Goal: Task Accomplishment & Management: Use online tool/utility

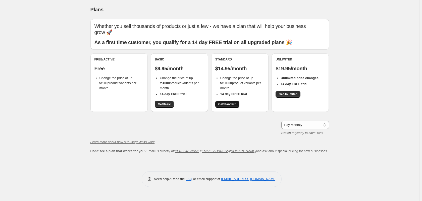
click at [228, 103] on span "Get Standard" at bounding box center [227, 104] width 18 height 4
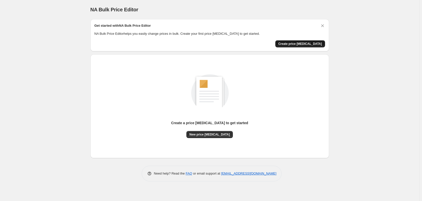
click at [298, 43] on span "Create price [MEDICAL_DATA]" at bounding box center [301, 44] width 44 height 4
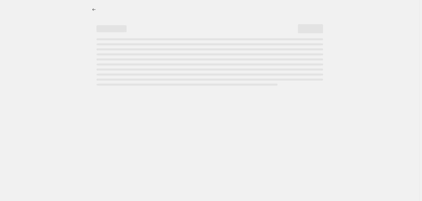
select select "percentage"
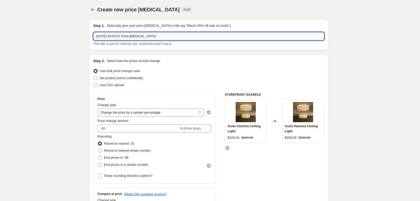
click at [97, 37] on input "[DATE] 04:03:07 Price [MEDICAL_DATA]" at bounding box center [208, 36] width 231 height 8
paste input "Price"
click at [195, 68] on div "Use bulk price change rules" at bounding box center [208, 70] width 231 height 7
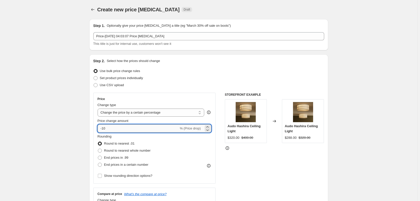
click at [135, 129] on input "-10" at bounding box center [138, 128] width 81 height 8
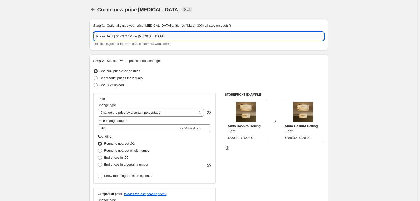
click at [97, 36] on input "Price-[DATE] 04:03:07 Price [MEDICAL_DATA]" at bounding box center [208, 36] width 231 height 8
drag, startPoint x: 108, startPoint y: 36, endPoint x: 100, endPoint y: 34, distance: 8.3
click at [100, 35] on input "原Price-[DATE] 04:03:07 Price [MEDICAL_DATA]" at bounding box center [208, 36] width 231 height 8
click at [119, 35] on input "原价-[DATE] 04:03:07 Price [MEDICAL_DATA]" at bounding box center [208, 36] width 231 height 8
drag, startPoint x: 103, startPoint y: 37, endPoint x: 91, endPoint y: 36, distance: 11.3
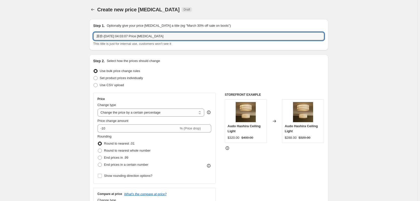
click at [91, 36] on div "Step 1. Optionally give your price [MEDICAL_DATA] a title (eg "March 30% off sa…" at bounding box center [208, 34] width 239 height 31
click at [113, 36] on input "原价-[DATE] 04:03:07 Price [MEDICAL_DATA]" at bounding box center [208, 36] width 231 height 8
drag, startPoint x: 103, startPoint y: 36, endPoint x: 94, endPoint y: 36, distance: 9.3
click at [94, 36] on div "Step 1. Optionally give your price [MEDICAL_DATA] a title (eg "March 30% off sa…" at bounding box center [208, 34] width 239 height 31
click at [146, 37] on input "yuanjia-[DATE] 04:03:07 Price [MEDICAL_DATA]" at bounding box center [208, 36] width 231 height 8
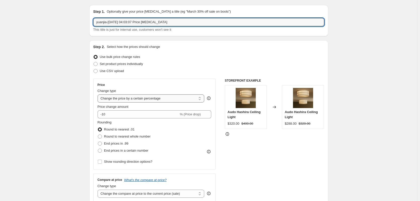
scroll to position [25, 0]
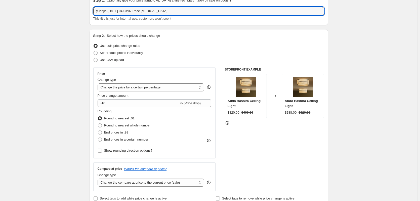
type input "yuanjia-[DATE] 04:03:07 Price [MEDICAL_DATA]"
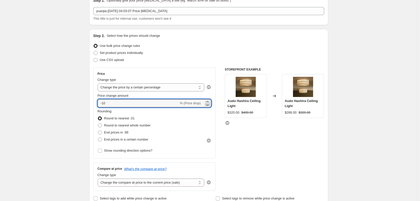
click at [208, 102] on icon at bounding box center [207, 104] width 5 height 5
click at [208, 101] on icon at bounding box center [207, 101] width 2 height 1
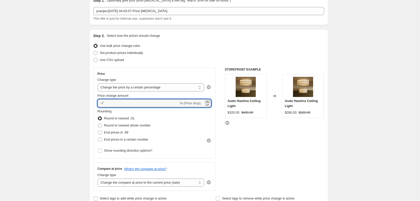
click at [208, 101] on icon at bounding box center [207, 101] width 2 height 1
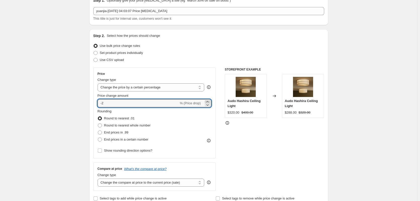
click at [208, 101] on icon at bounding box center [207, 101] width 2 height 1
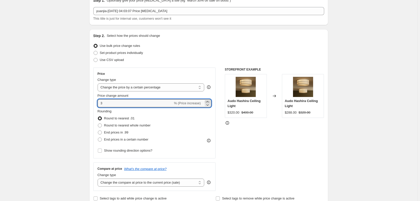
click at [208, 101] on icon at bounding box center [207, 101] width 2 height 1
click at [208, 101] on icon at bounding box center [207, 101] width 5 height 5
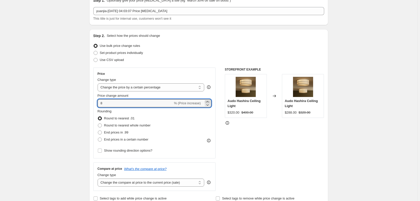
click at [208, 101] on icon at bounding box center [207, 101] width 5 height 5
drag, startPoint x: 100, startPoint y: 106, endPoint x: 90, endPoint y: 107, distance: 9.9
type input "160"
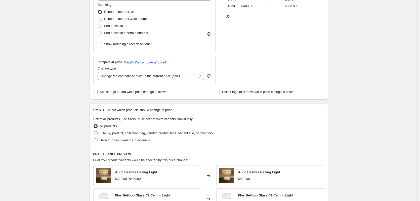
scroll to position [126, 0]
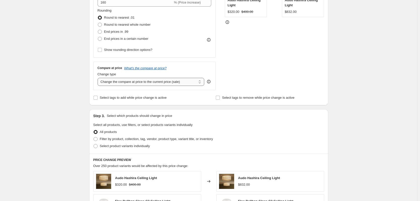
click at [160, 79] on select "Change the compare at price to the current price (sale) Change the compare at p…" at bounding box center [151, 82] width 107 height 8
click at [164, 80] on select "Change the compare at price to the current price (sale) Change the compare at p…" at bounding box center [151, 82] width 107 height 8
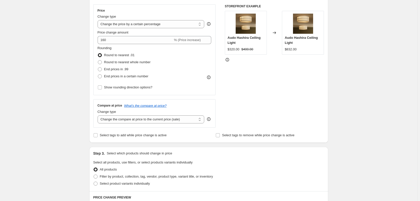
scroll to position [0, 0]
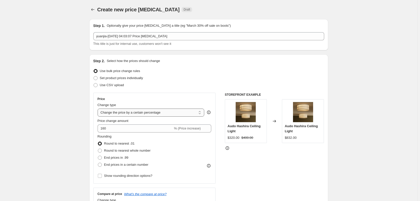
click at [165, 111] on select "Change the price to a certain amount Change the price by a certain amount Chang…" at bounding box center [151, 112] width 107 height 8
click at [160, 111] on select "Change the price to a certain amount Change the price by a certain amount Chang…" at bounding box center [151, 112] width 107 height 8
click at [131, 112] on select "Change the price to a certain amount Change the price by a certain amount Chang…" at bounding box center [151, 112] width 107 height 8
select select "no_change"
click at [99, 108] on select "Change the price to a certain amount Change the price by a certain amount Chang…" at bounding box center [151, 112] width 107 height 8
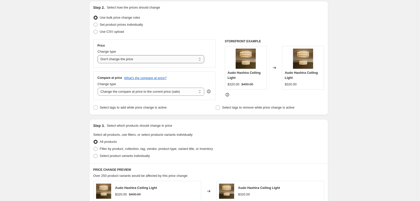
scroll to position [50, 0]
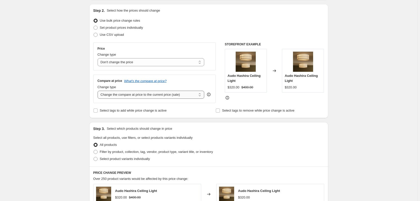
click at [169, 95] on select "Change the compare at price to the current price (sale) Change the compare at p…" at bounding box center [151, 94] width 107 height 8
click at [189, 83] on div "Compare at price What's the compare at price?" at bounding box center [155, 81] width 114 height 4
click at [170, 97] on select "Change the compare at price to the current price (sale) Change the compare at p…" at bounding box center [151, 94] width 107 height 8
click at [137, 95] on select "Change the compare at price to the current price (sale) Change the compare at p…" at bounding box center [151, 94] width 107 height 8
click at [99, 90] on select "Change the compare at price to the current price (sale) Change the compare at p…" at bounding box center [151, 94] width 107 height 8
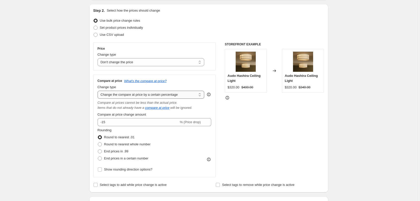
click at [173, 97] on select "Change the compare at price to the current price (sale) Change the compare at p…" at bounding box center [151, 94] width 107 height 8
select select "pp"
click at [99, 90] on select "Change the compare at price to the current price (sale) Change the compare at p…" at bounding box center [151, 94] width 107 height 8
type input "20"
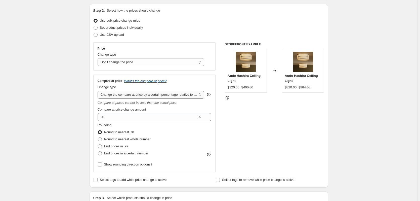
click at [179, 96] on select "Change the compare at price to the current price (sale) Change the compare at p…" at bounding box center [151, 94] width 107 height 8
select select "percentage"
click at [99, 90] on select "Change the compare at price to the current price (sale) Change the compare at p…" at bounding box center [151, 94] width 107 height 8
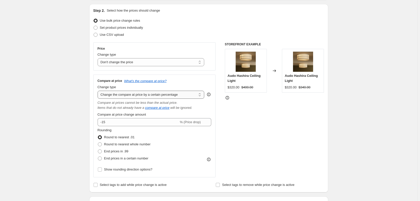
drag, startPoint x: 183, startPoint y: 94, endPoint x: 112, endPoint y: 94, distance: 70.9
click at [112, 94] on select "Change the compare at price to the current price (sale) Change the compare at p…" at bounding box center [151, 94] width 107 height 8
click at [178, 95] on select "Change the compare at price to the current price (sale) Change the compare at p…" at bounding box center [151, 94] width 107 height 8
click at [174, 96] on select "Change the compare at price to the current price (sale) Change the compare at p…" at bounding box center [151, 94] width 107 height 8
click at [99, 90] on select "Change the compare at price to the current price (sale) Change the compare at p…" at bounding box center [151, 94] width 107 height 8
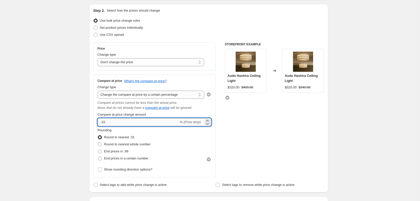
click at [138, 122] on input "-15" at bounding box center [138, 122] width 81 height 8
type input "60"
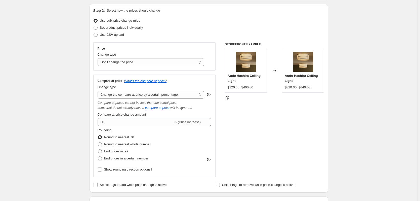
click at [240, 150] on div "STOREFRONT EXAMPLE Audo Hashira Ceiling Light $320.00 $400.00 Changed to Audo H…" at bounding box center [274, 109] width 99 height 135
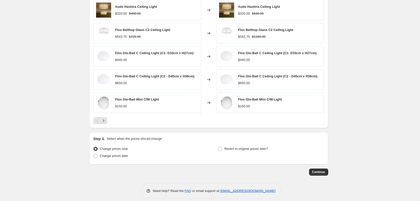
scroll to position [314, 0]
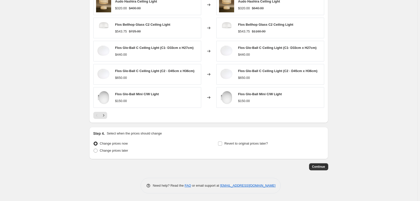
click at [317, 167] on span "Continue" at bounding box center [318, 166] width 13 height 4
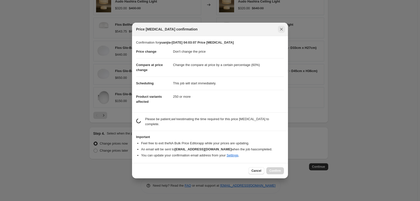
click at [282, 32] on icon "Close" at bounding box center [281, 29] width 5 height 5
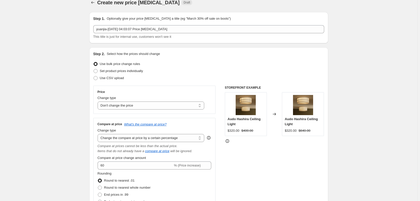
scroll to position [0, 0]
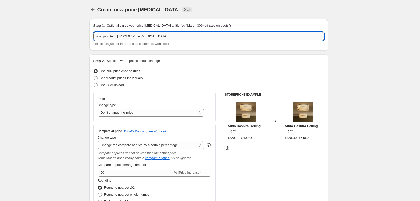
click at [107, 36] on input "yuanjia-[DATE] 04:03:07 Price [MEDICAL_DATA]" at bounding box center [208, 36] width 231 height 8
click at [108, 36] on input "yuanjia-[DATE] 04:03:07 Price [MEDICAL_DATA]" at bounding box center [208, 36] width 231 height 8
click at [191, 38] on input "yuanjia+60%-[DATE] 04:03:07 Price [MEDICAL_DATA]" at bounding box center [208, 36] width 231 height 8
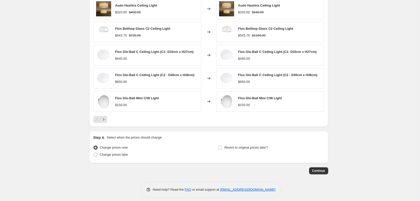
scroll to position [314, 0]
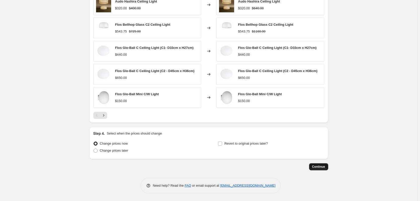
type input "yuanjia+60%-[DATE] 04:03:07 Price [MEDICAL_DATA]"
click at [316, 166] on span "Continue" at bounding box center [318, 166] width 13 height 4
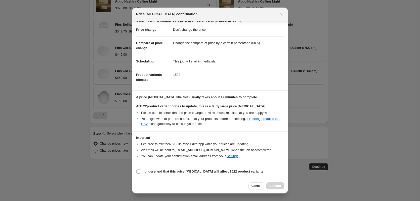
scroll to position [8, 0]
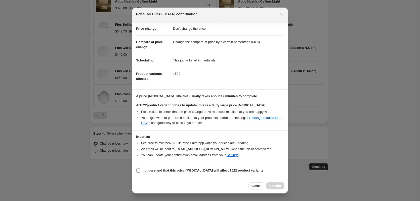
click at [170, 172] on b "I understand that this price [MEDICAL_DATA] will affect 1522 product variants" at bounding box center [203, 170] width 121 height 4
click at [140, 172] on input "I understand that this price [MEDICAL_DATA] will affect 1522 product variants" at bounding box center [138, 170] width 4 height 4
checkbox input "true"
click at [278, 183] on button "Confirm" at bounding box center [275, 185] width 18 height 7
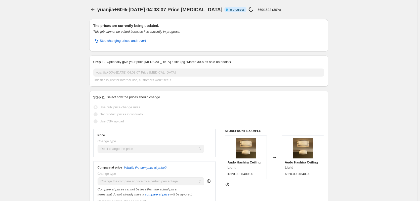
select select "no_change"
select select "percentage"
